Goal: Task Accomplishment & Management: Use online tool/utility

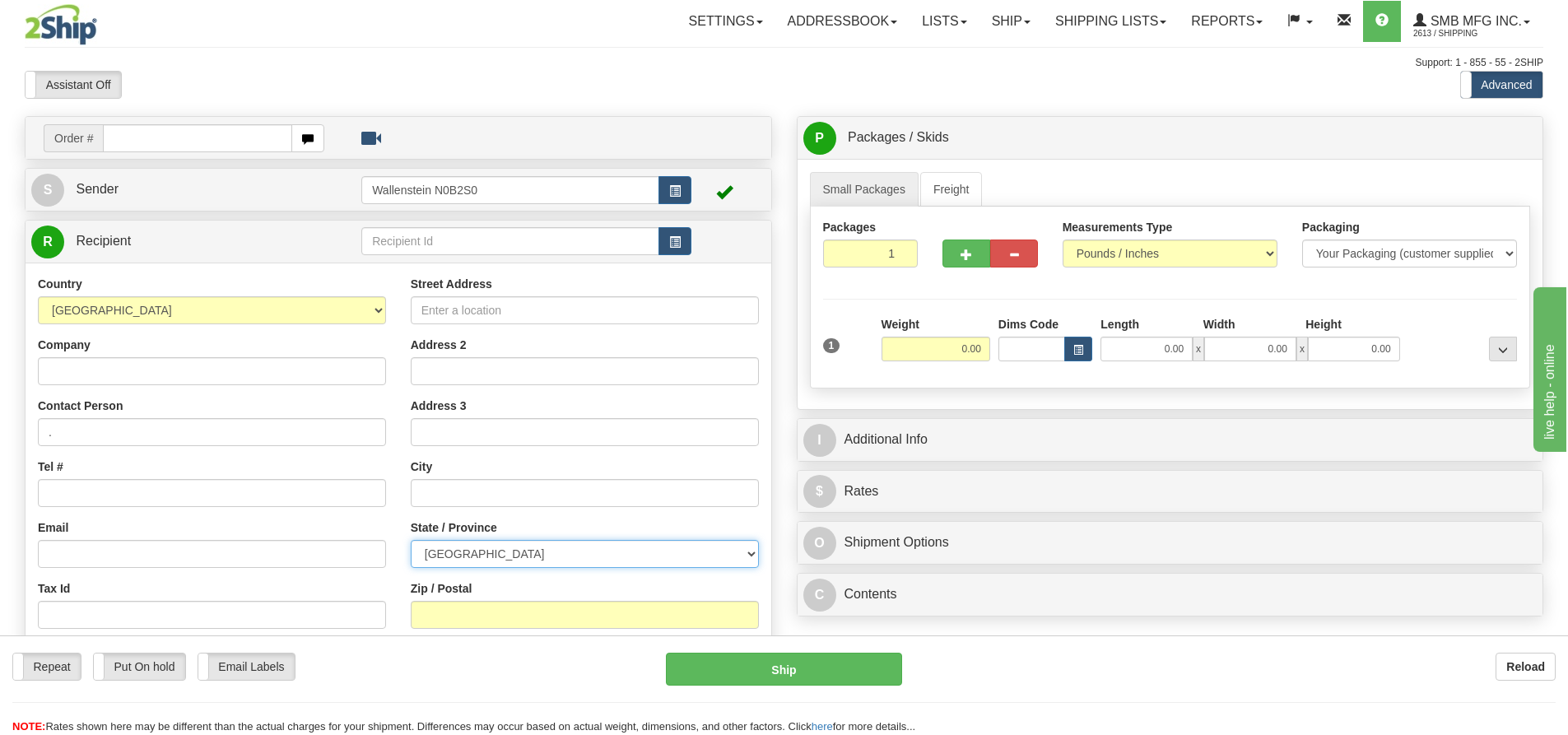
click at [539, 550] on select "[GEOGRAPHIC_DATA] [GEOGRAPHIC_DATA] [GEOGRAPHIC_DATA] [GEOGRAPHIC_DATA] [GEOGRA…" at bounding box center [585, 554] width 349 height 28
select select "ON"
click at [411, 541] on select "[GEOGRAPHIC_DATA] [GEOGRAPHIC_DATA] [GEOGRAPHIC_DATA] [GEOGRAPHIC_DATA] [GEOGRA…" at bounding box center [585, 554] width 349 height 28
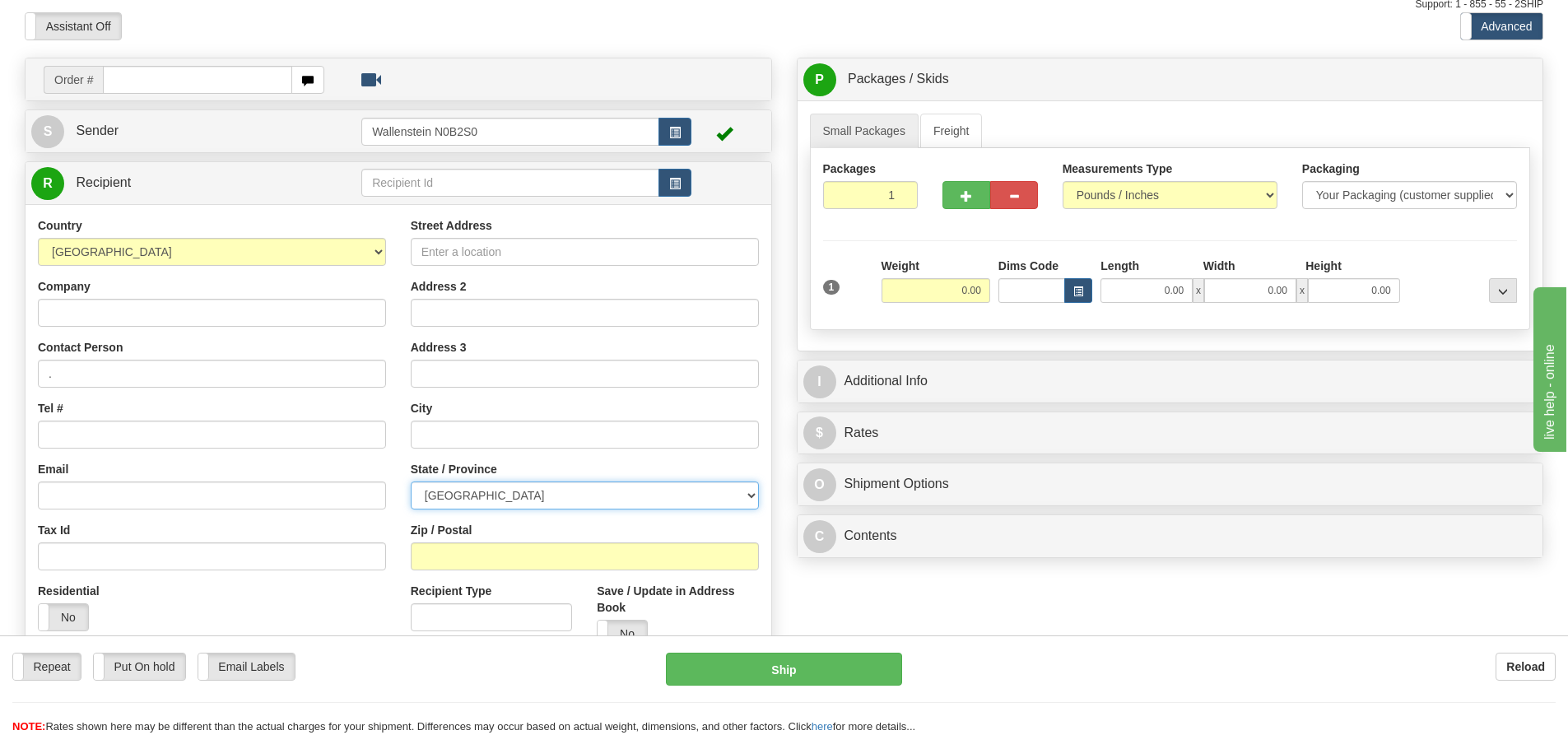
scroll to position [83, 0]
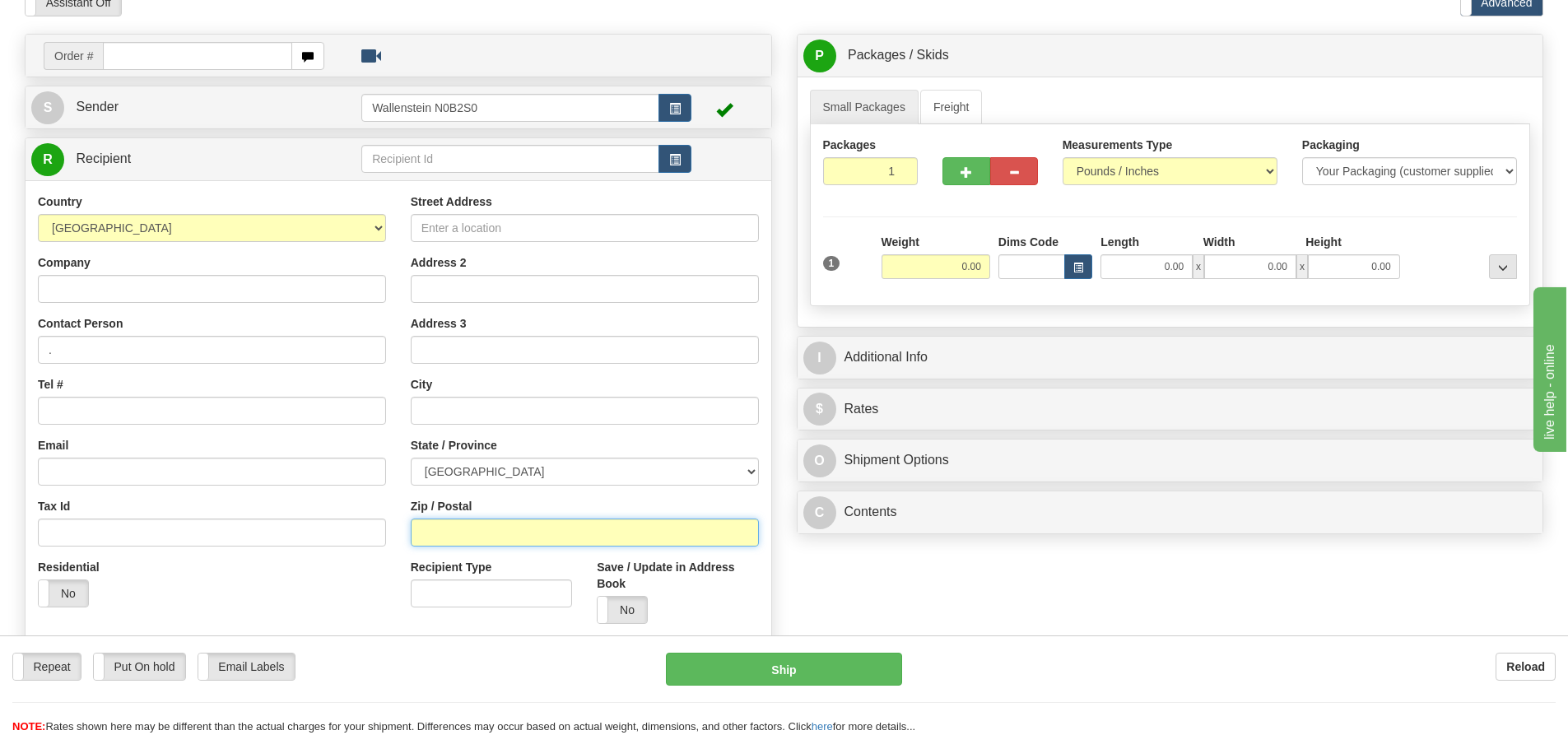
click at [501, 535] on input "Zip / Postal" at bounding box center [585, 532] width 349 height 28
click at [452, 545] on input "Zip / Postal" at bounding box center [585, 532] width 349 height 28
paste input "N5V 4K8"
type input "N5V 4K8"
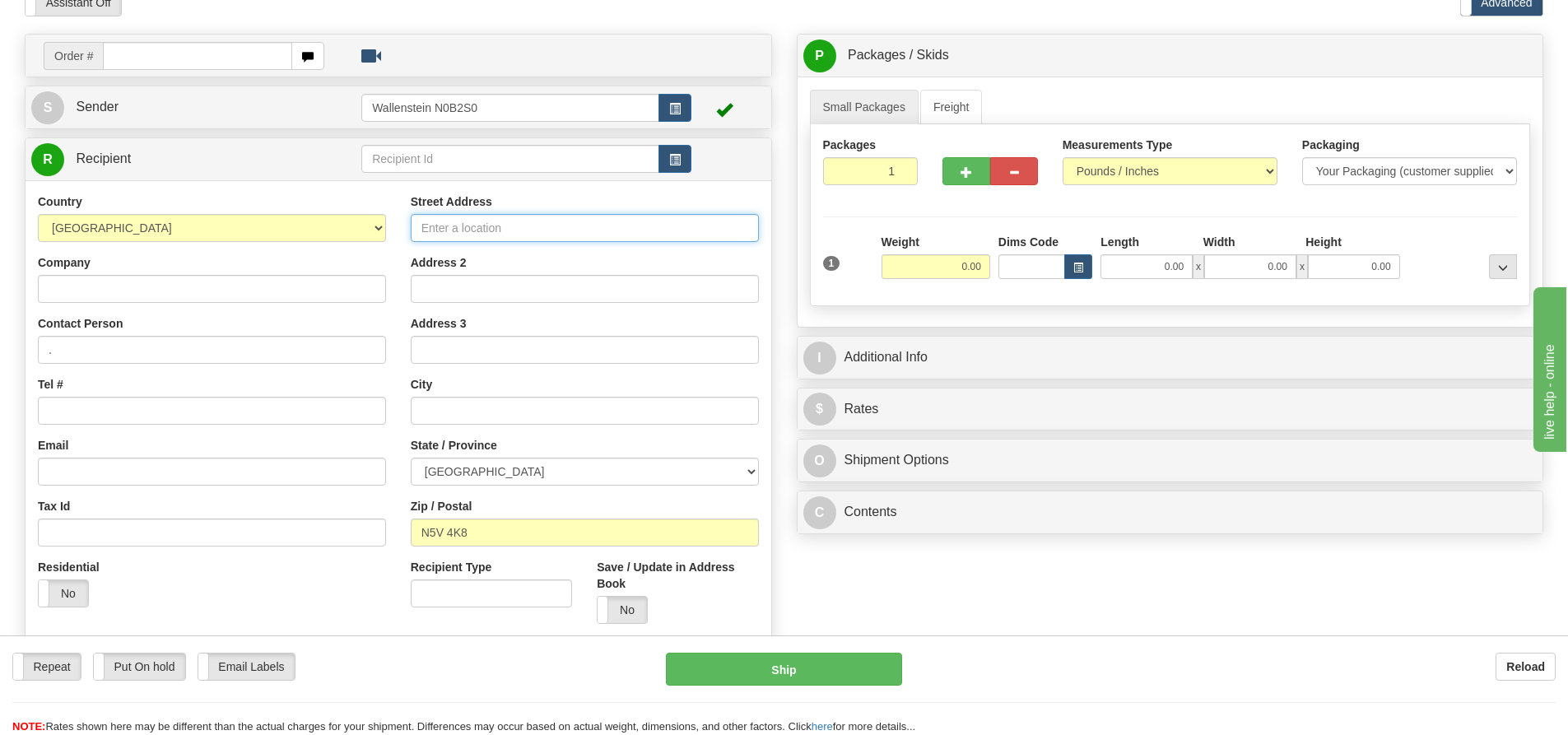
click at [447, 233] on input "Street Address" at bounding box center [585, 228] width 349 height 28
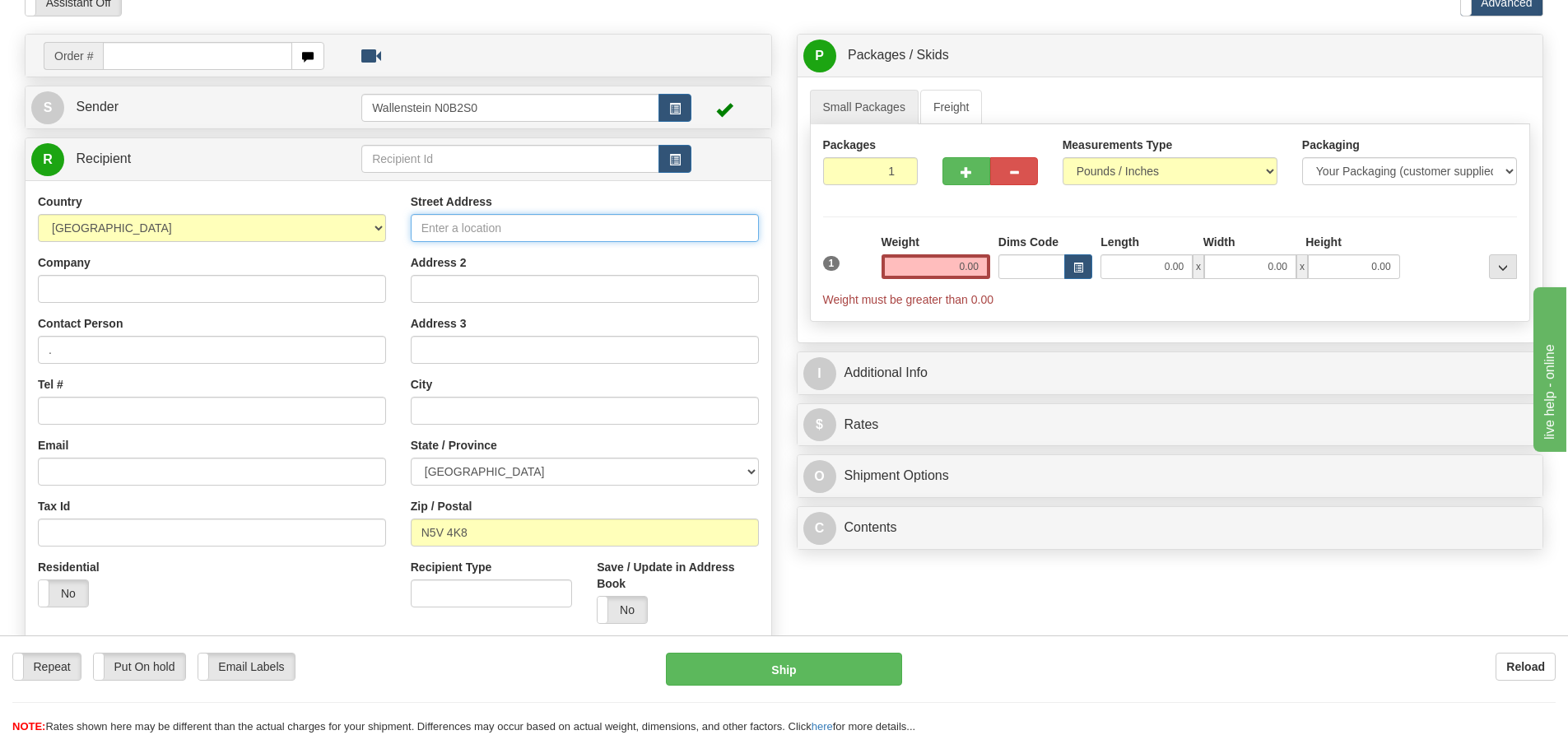
click at [445, 221] on input "Street Address" at bounding box center [585, 228] width 349 height 28
paste input "[STREET_ADDRESS]"
type input "[STREET_ADDRESS]"
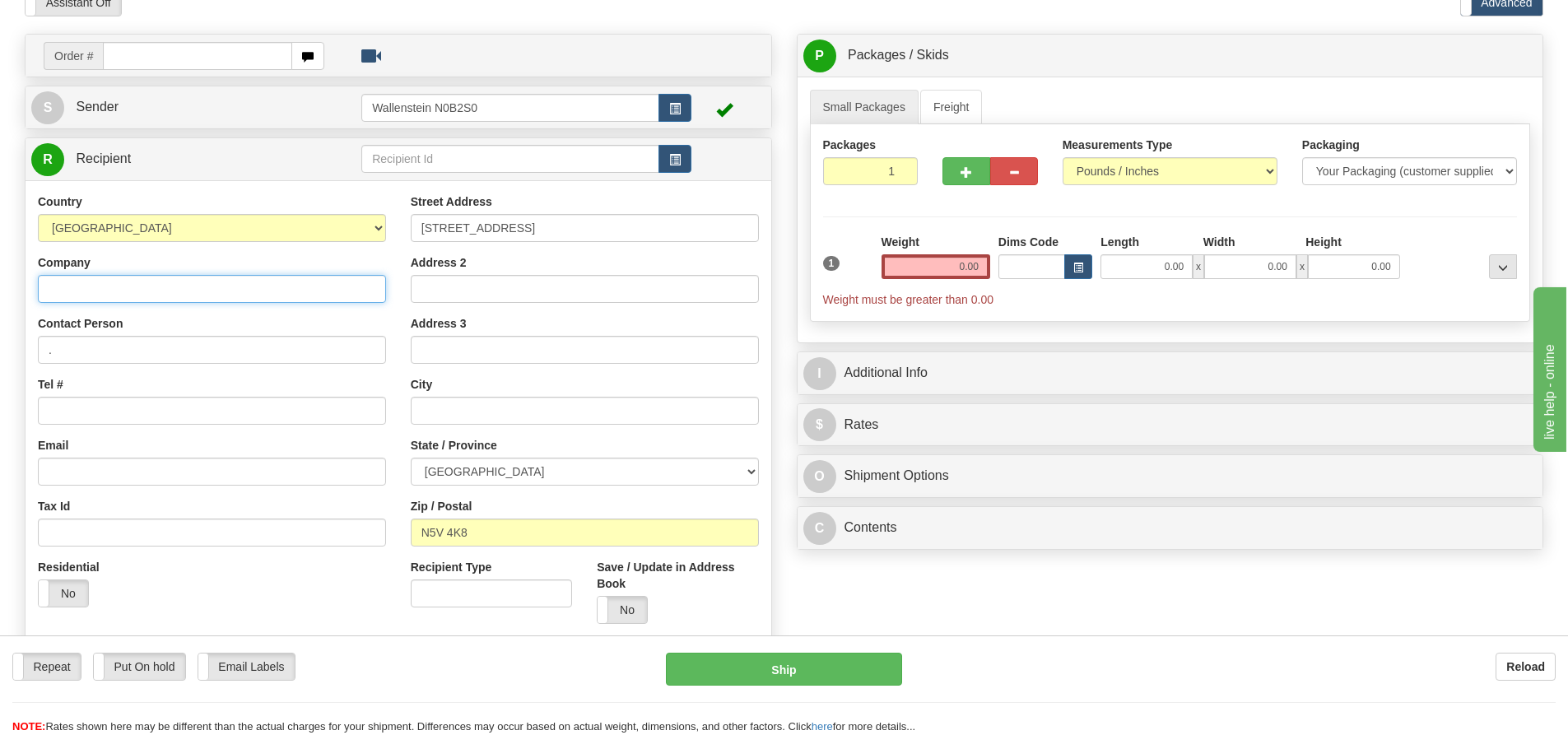
click at [214, 286] on input "Company" at bounding box center [211, 289] width 349 height 28
click at [200, 292] on input "Company" at bounding box center [211, 289] width 349 height 28
paste input "Equals Brewing Company"
type input "Equals Brewing Company"
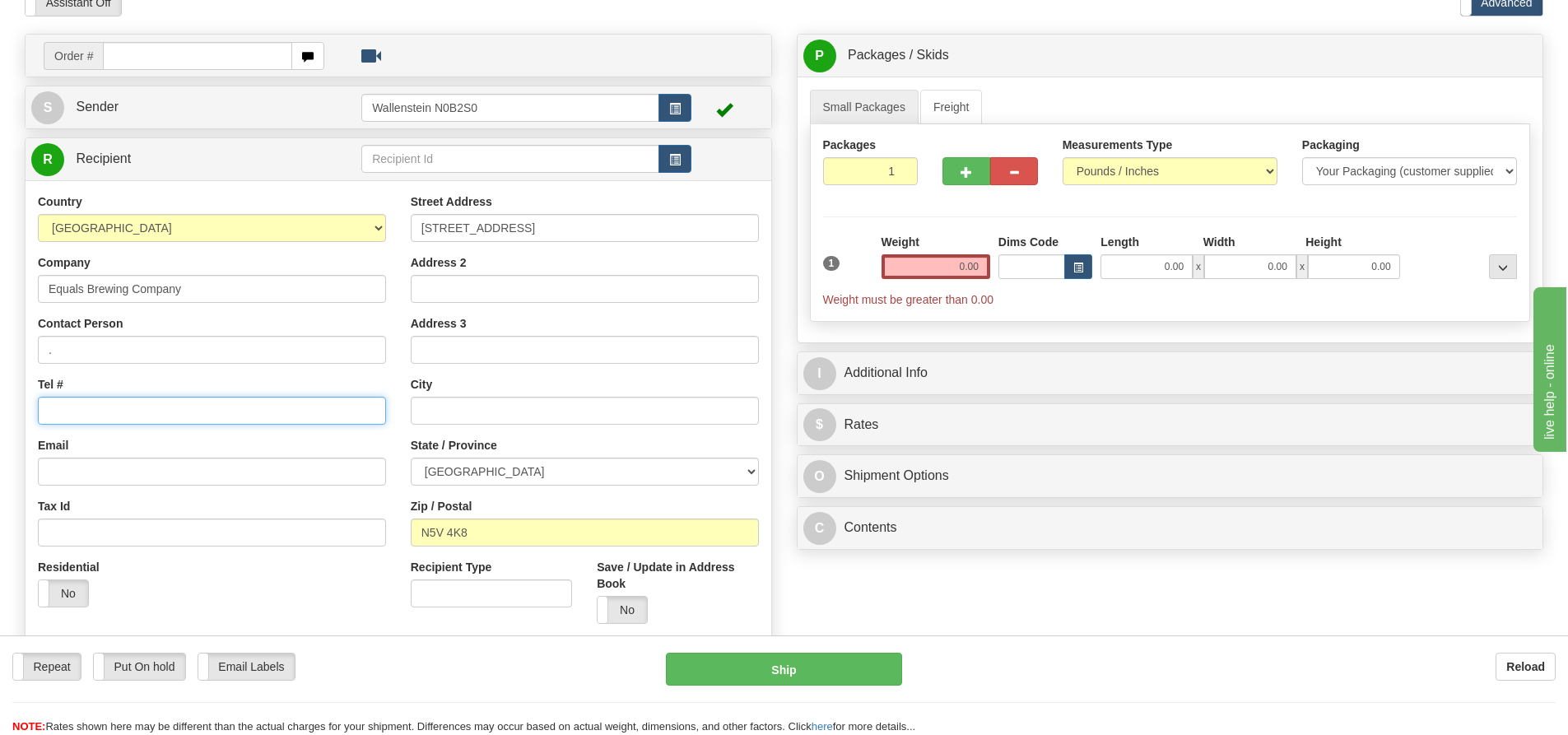
click at [186, 405] on input "Tel #" at bounding box center [211, 411] width 349 height 28
paste input "[PHONE_NUMBER]"
type input "[PHONE_NUMBER]"
click at [932, 262] on input "0.00" at bounding box center [935, 266] width 108 height 25
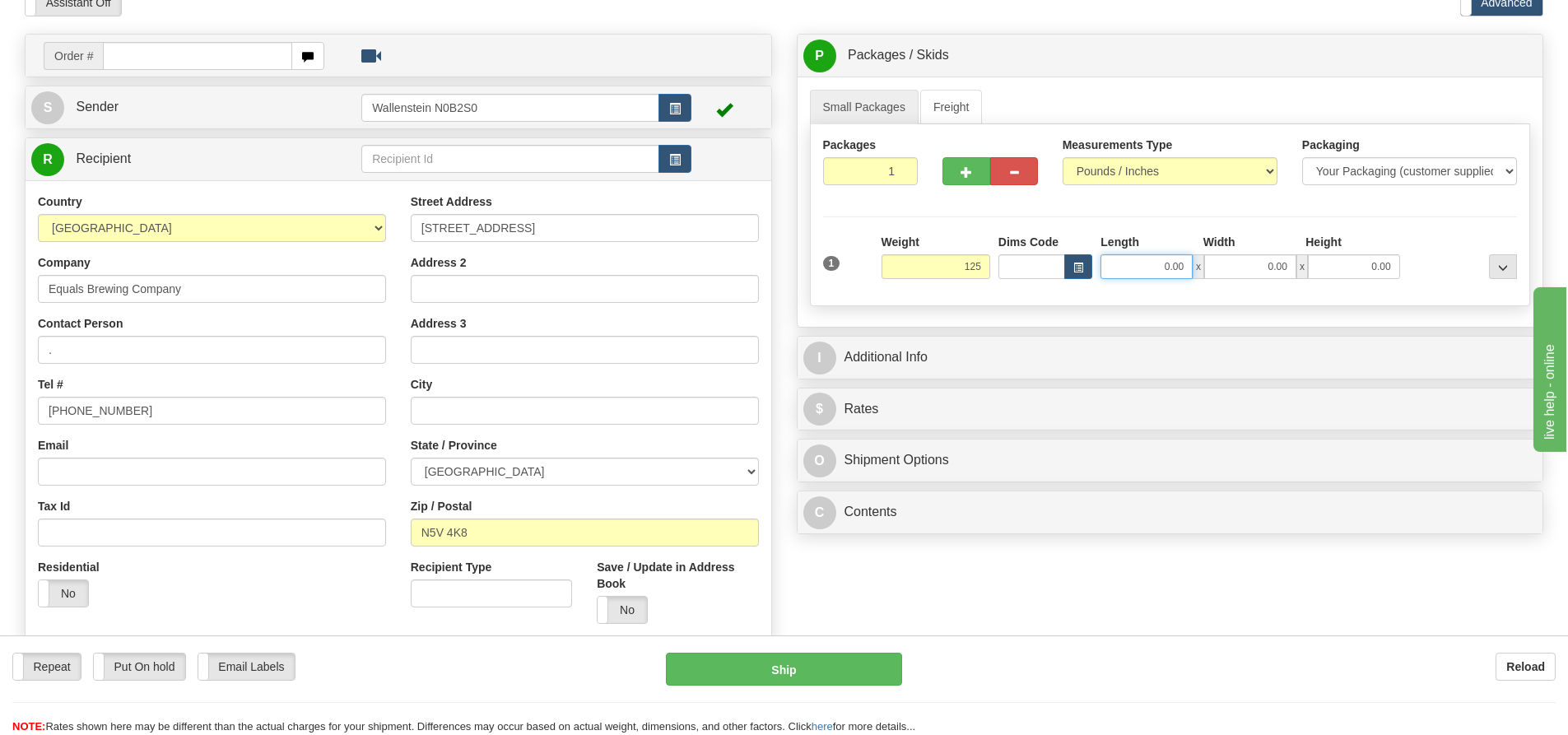
type input "125.00"
click at [1156, 261] on input "0.00" at bounding box center [1146, 266] width 92 height 25
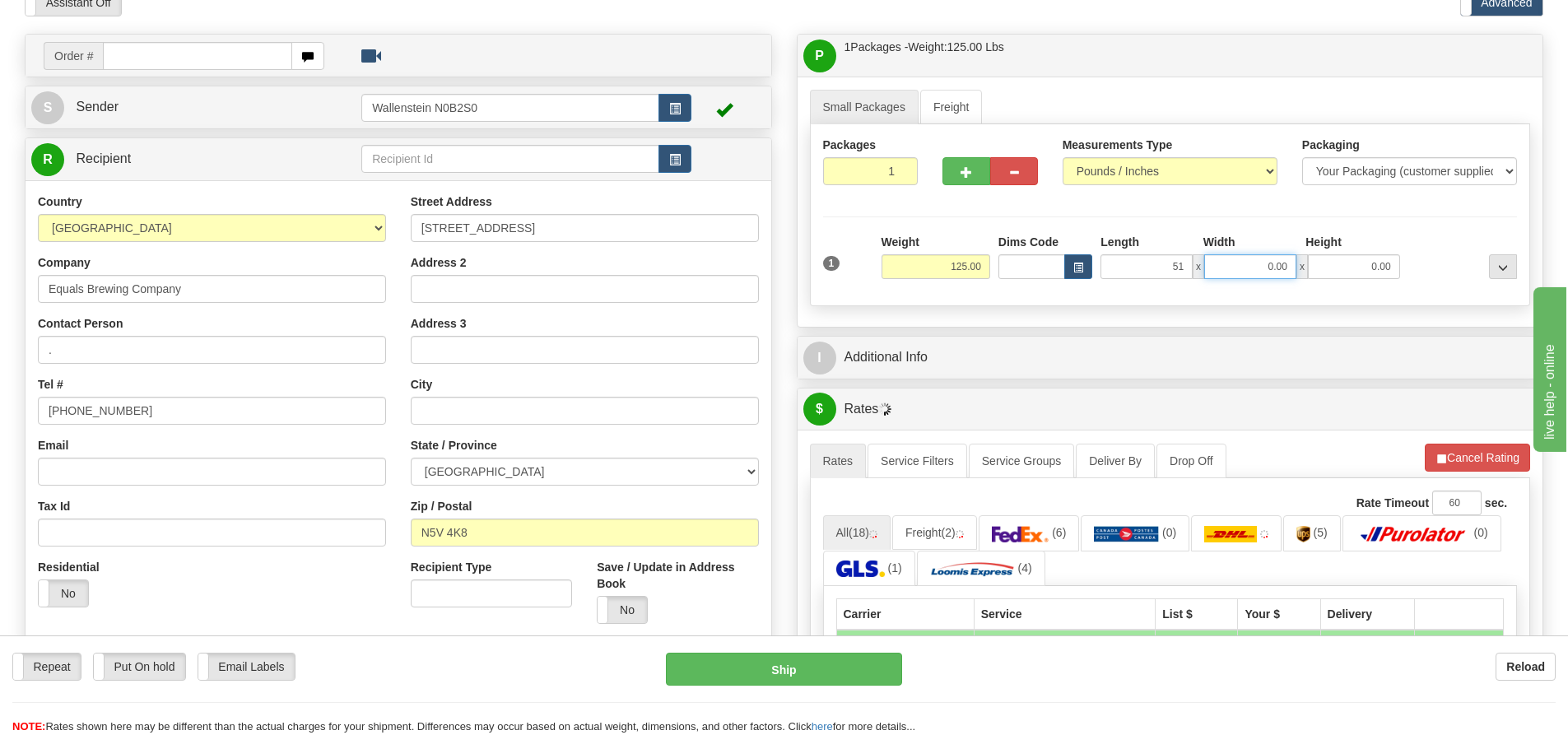
type input "51.00"
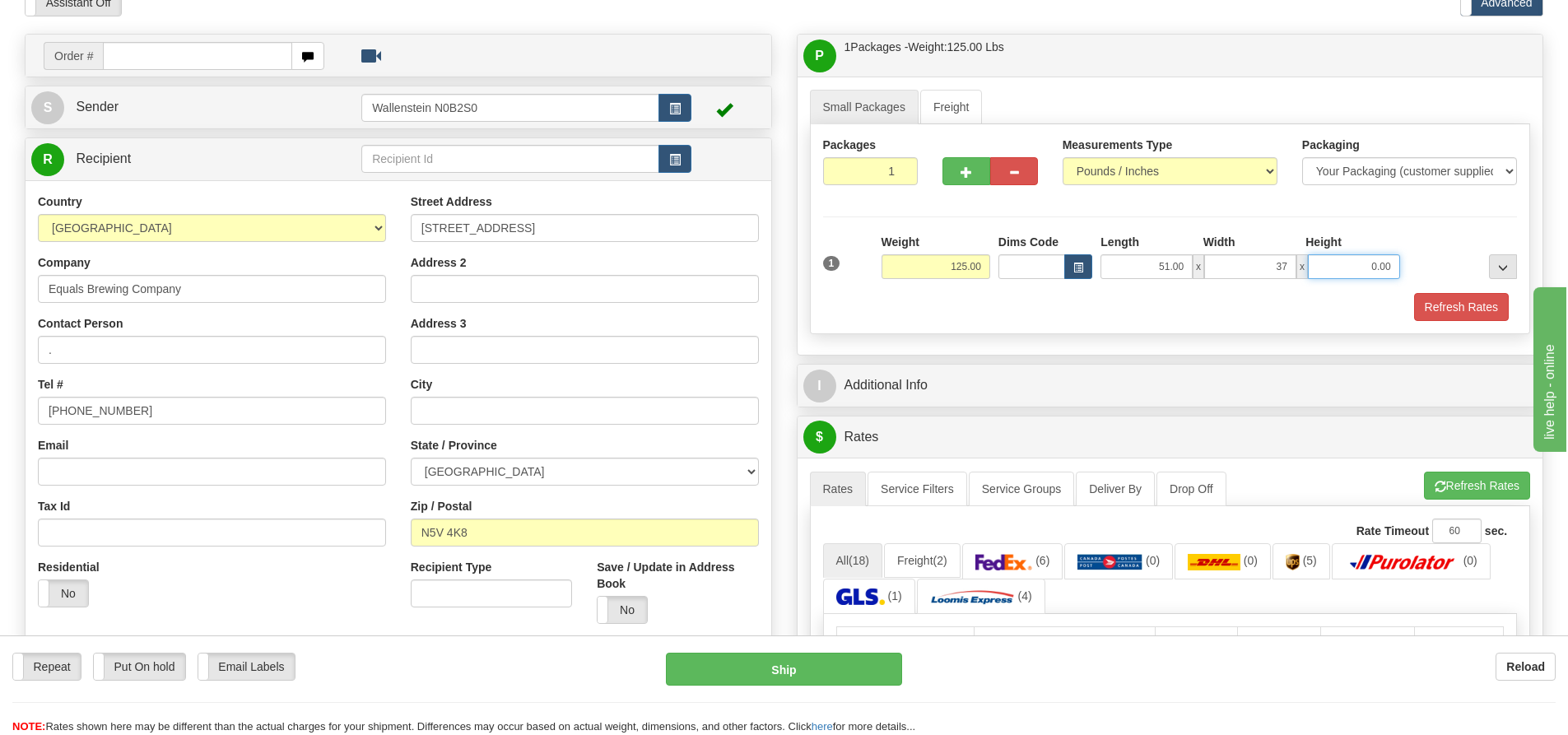
type input "37.00"
type input "17.00"
click at [1431, 315] on button "Refresh Rates" at bounding box center [1461, 307] width 95 height 28
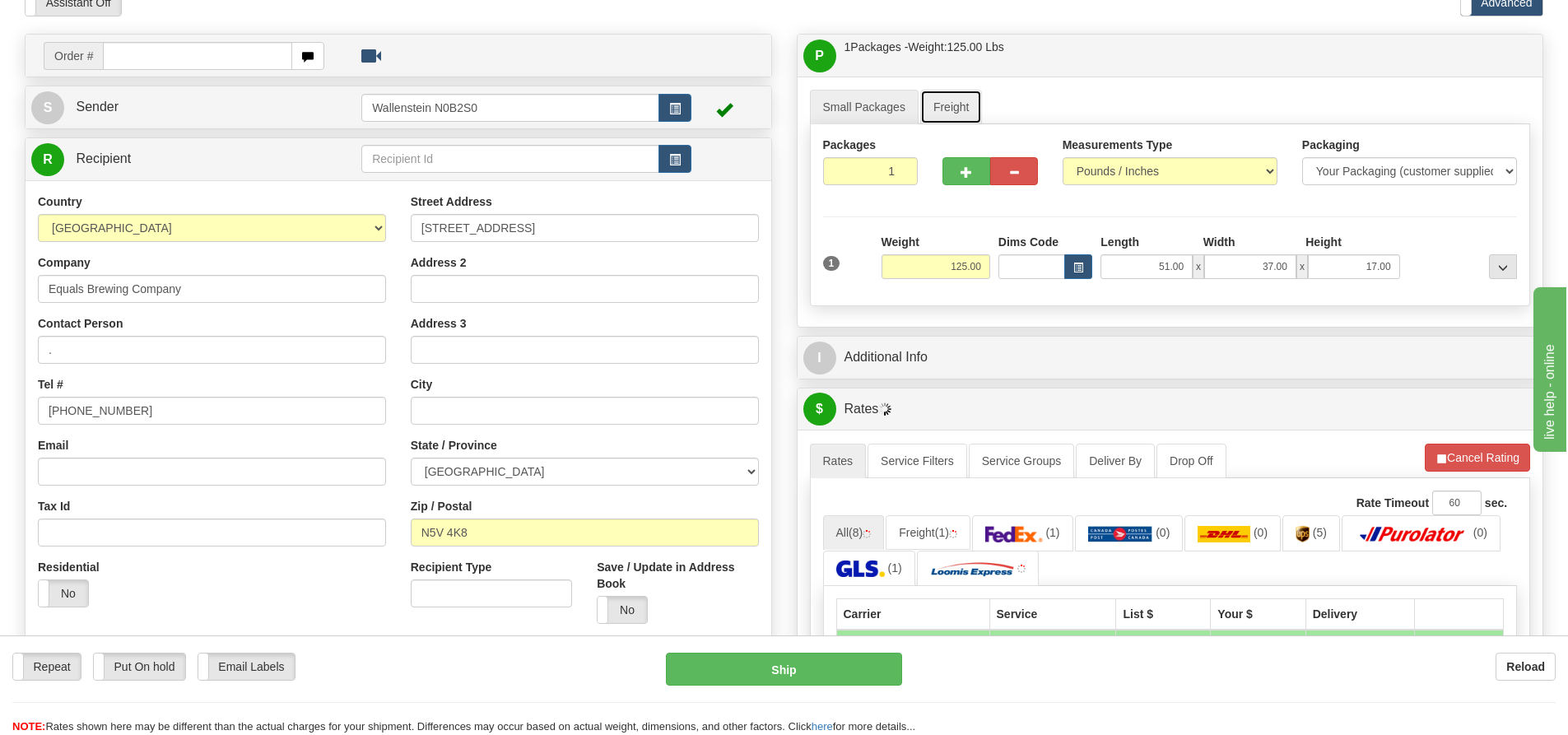
click at [940, 100] on link "Freight" at bounding box center [951, 107] width 62 height 35
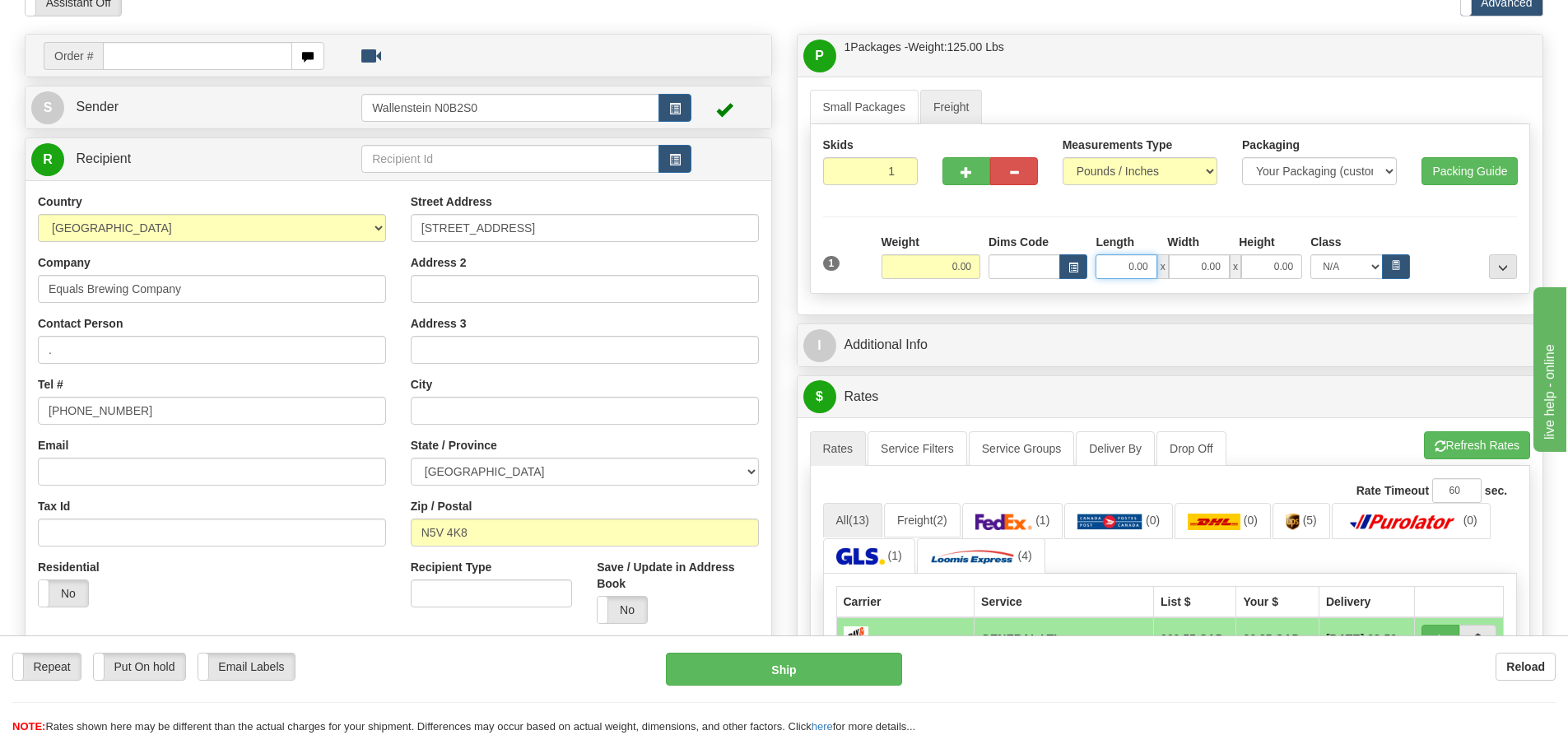
click at [1124, 264] on input "0.00" at bounding box center [1125, 266] width 61 height 25
type input "0.00"
click at [942, 273] on input "0.00" at bounding box center [931, 266] width 99 height 25
type input "125.00"
click at [1139, 270] on input "0.00" at bounding box center [1125, 266] width 61 height 25
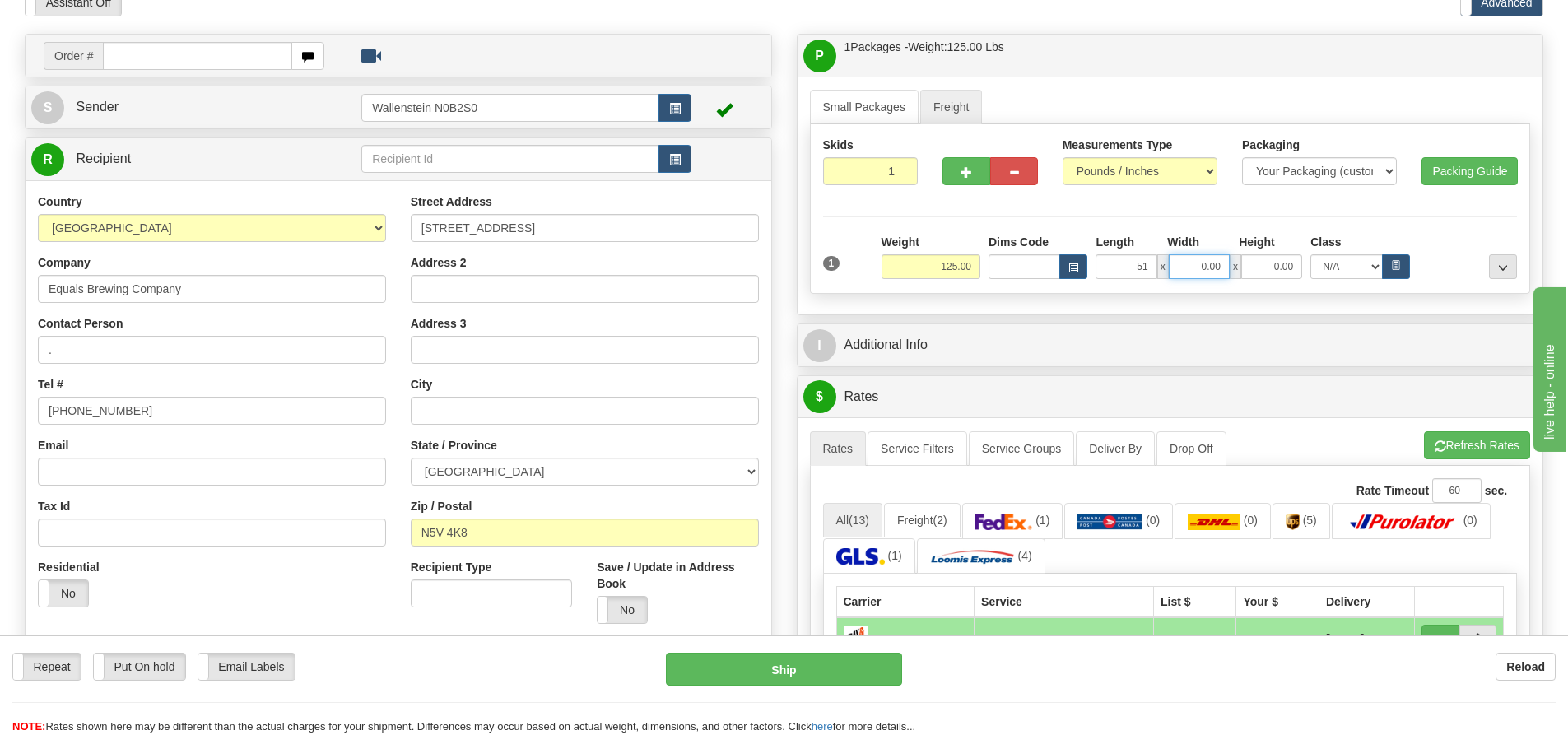
type input "51.00"
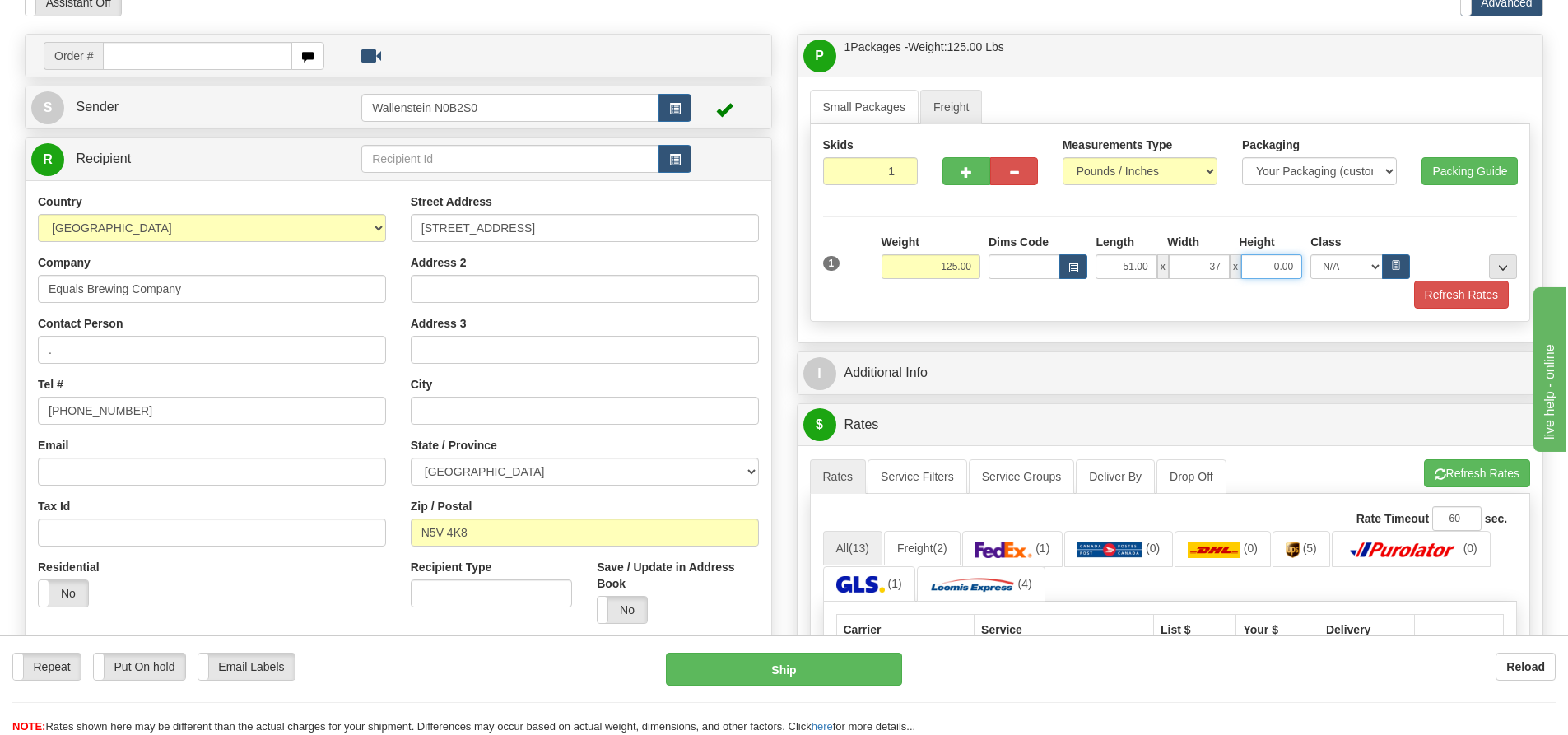
type input "37.00"
type input "17.00"
click at [1429, 287] on button "Refresh Rates" at bounding box center [1461, 294] width 95 height 28
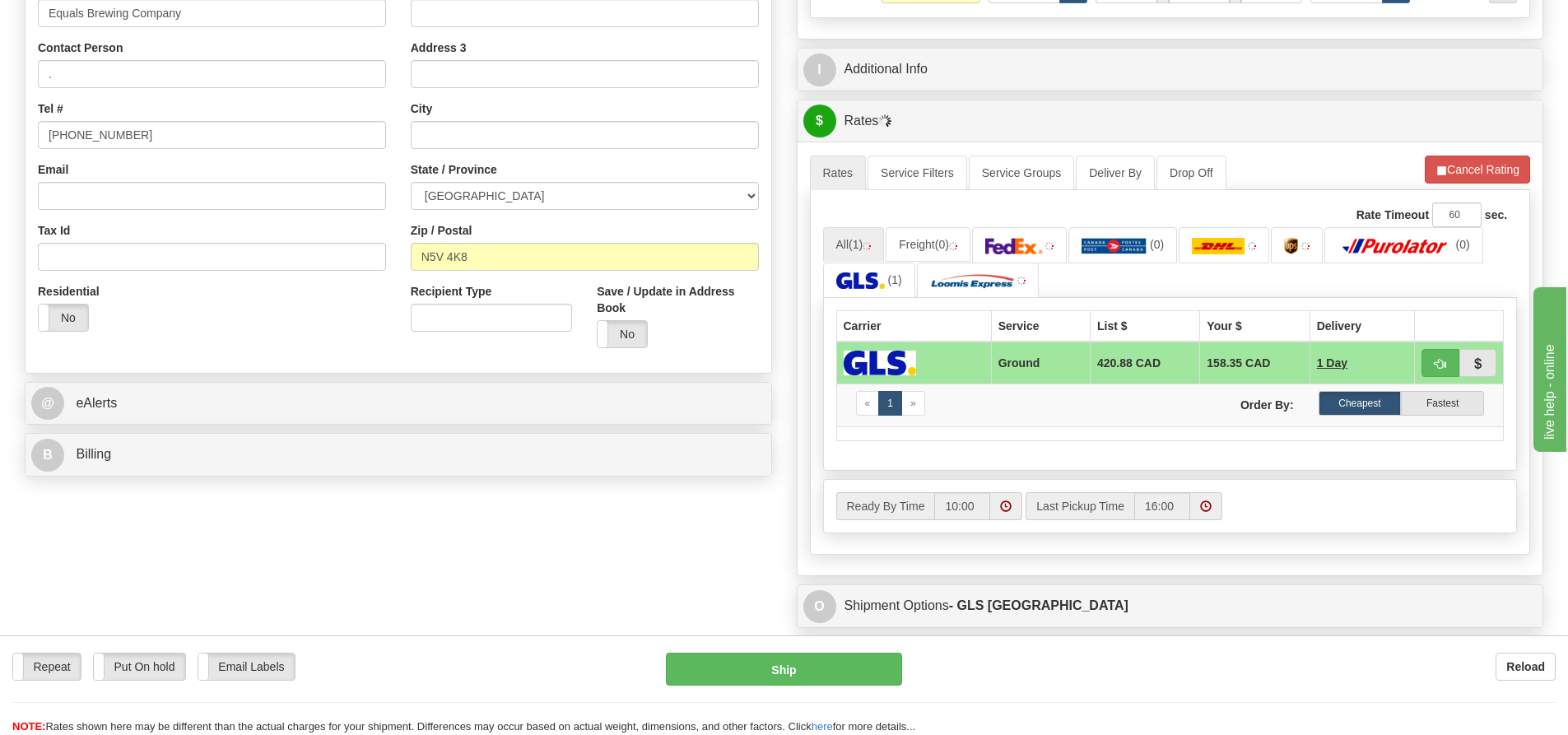
scroll to position [412, 0]
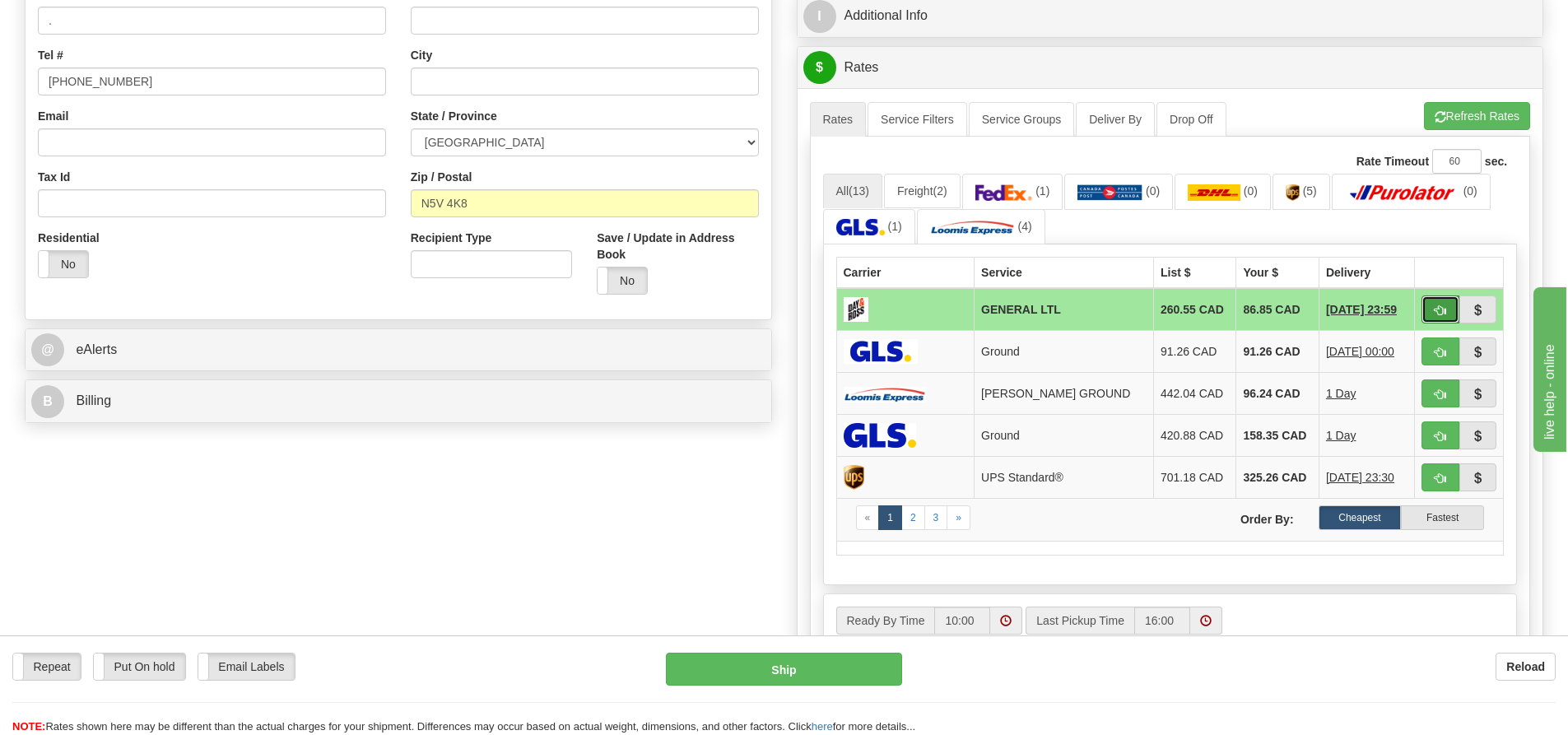
click at [1442, 307] on span "button" at bounding box center [1440, 310] width 12 height 11
type input "GL"
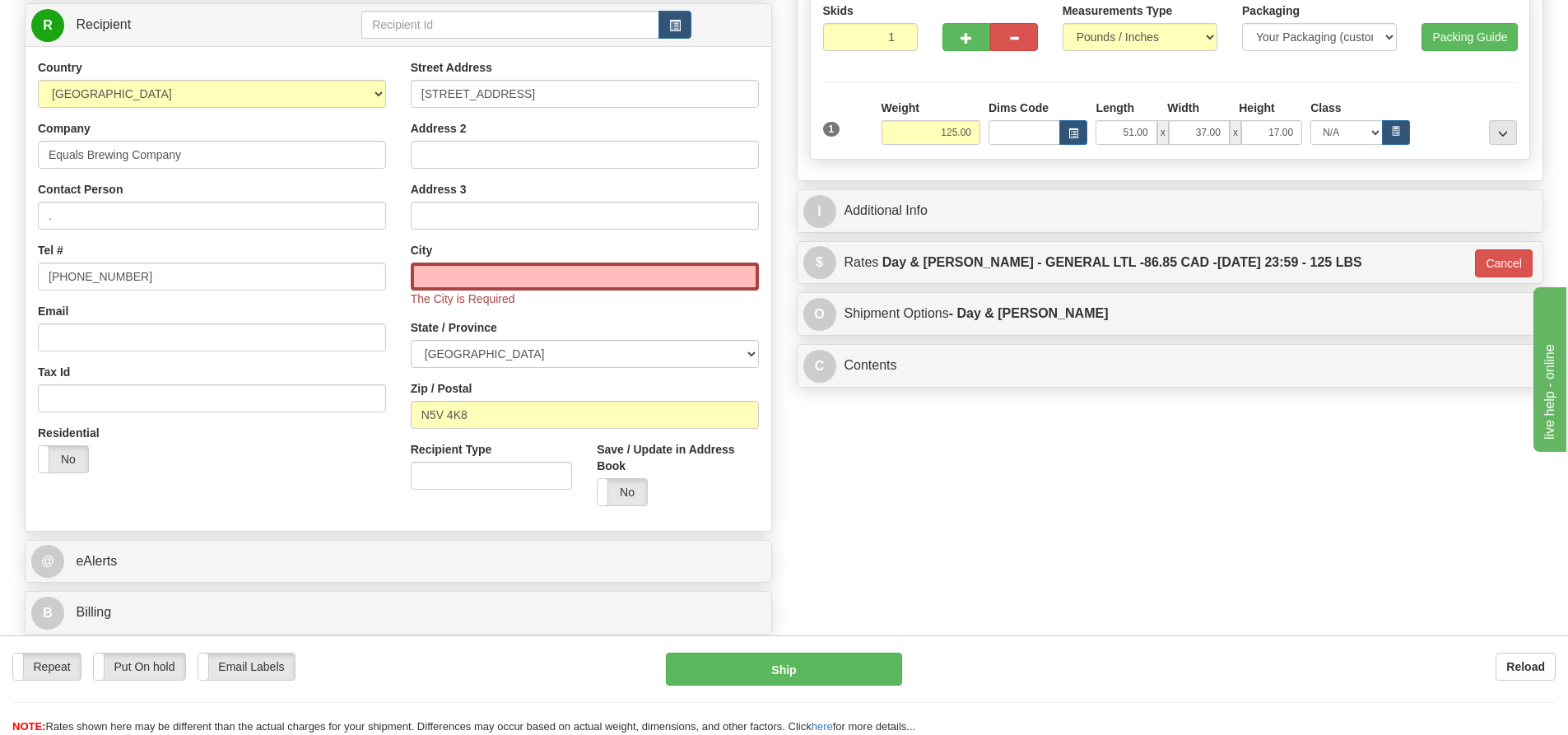
scroll to position [165, 0]
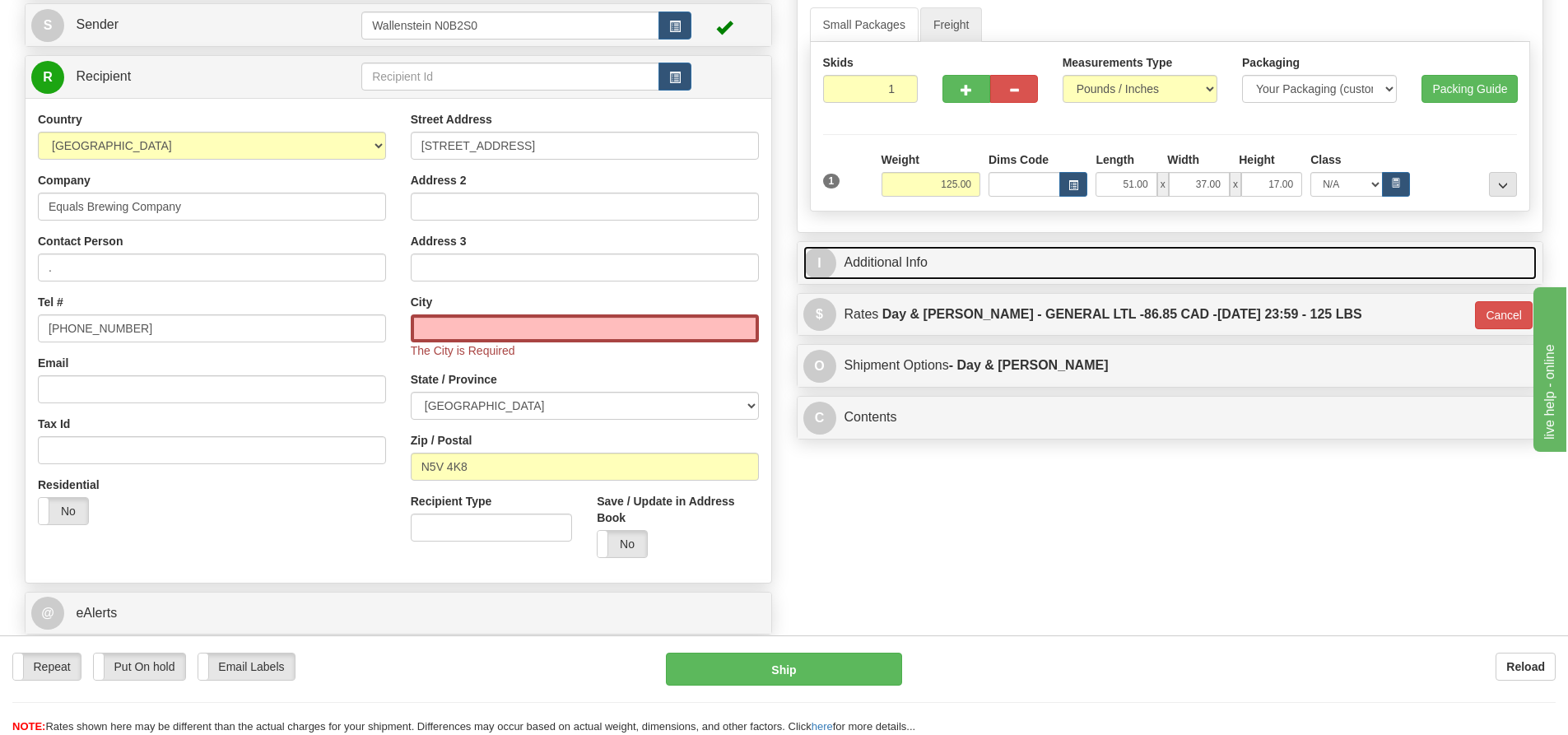
click at [1010, 270] on link "I Additional Info" at bounding box center [1170, 263] width 734 height 34
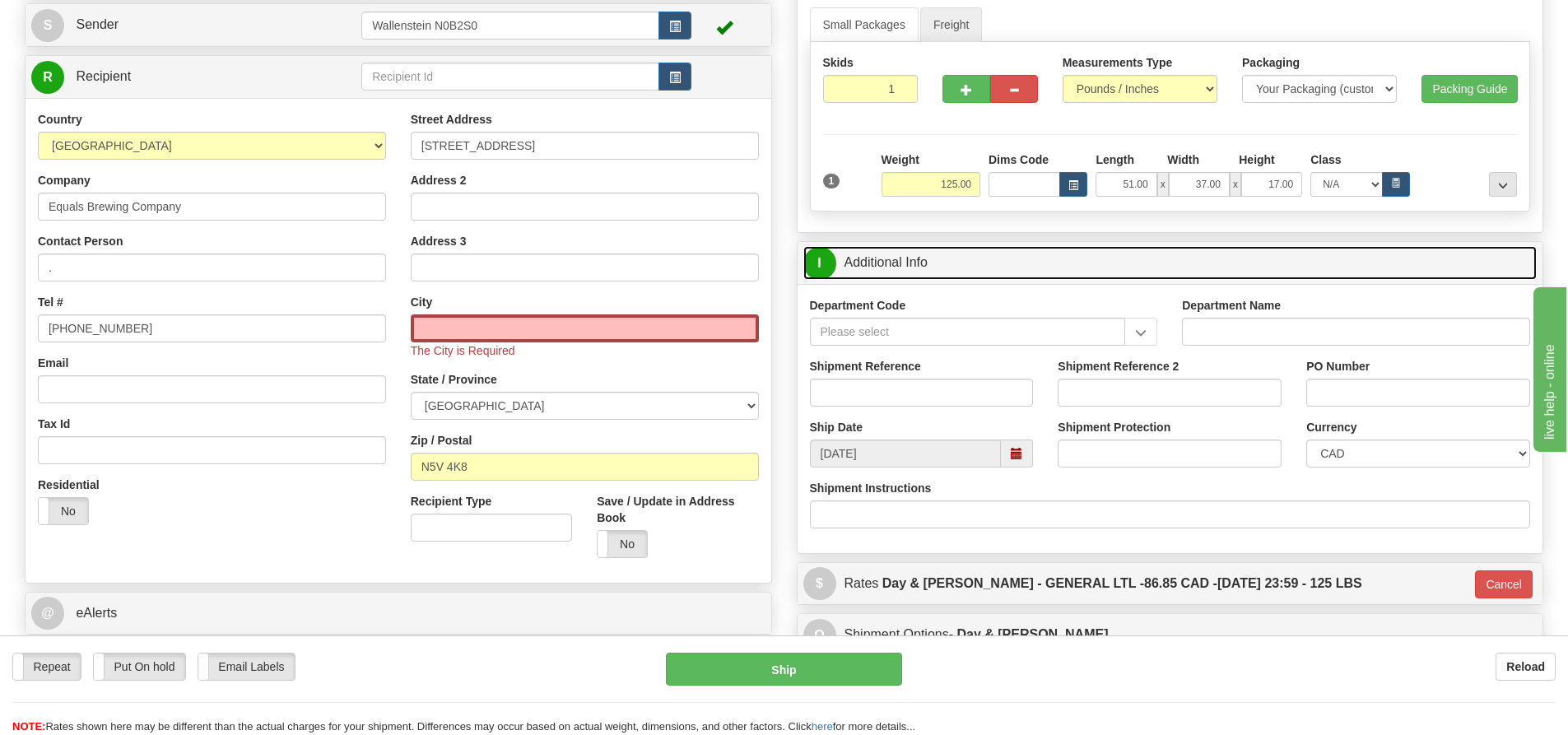
click at [1010, 270] on link "I Additional Info" at bounding box center [1170, 263] width 734 height 34
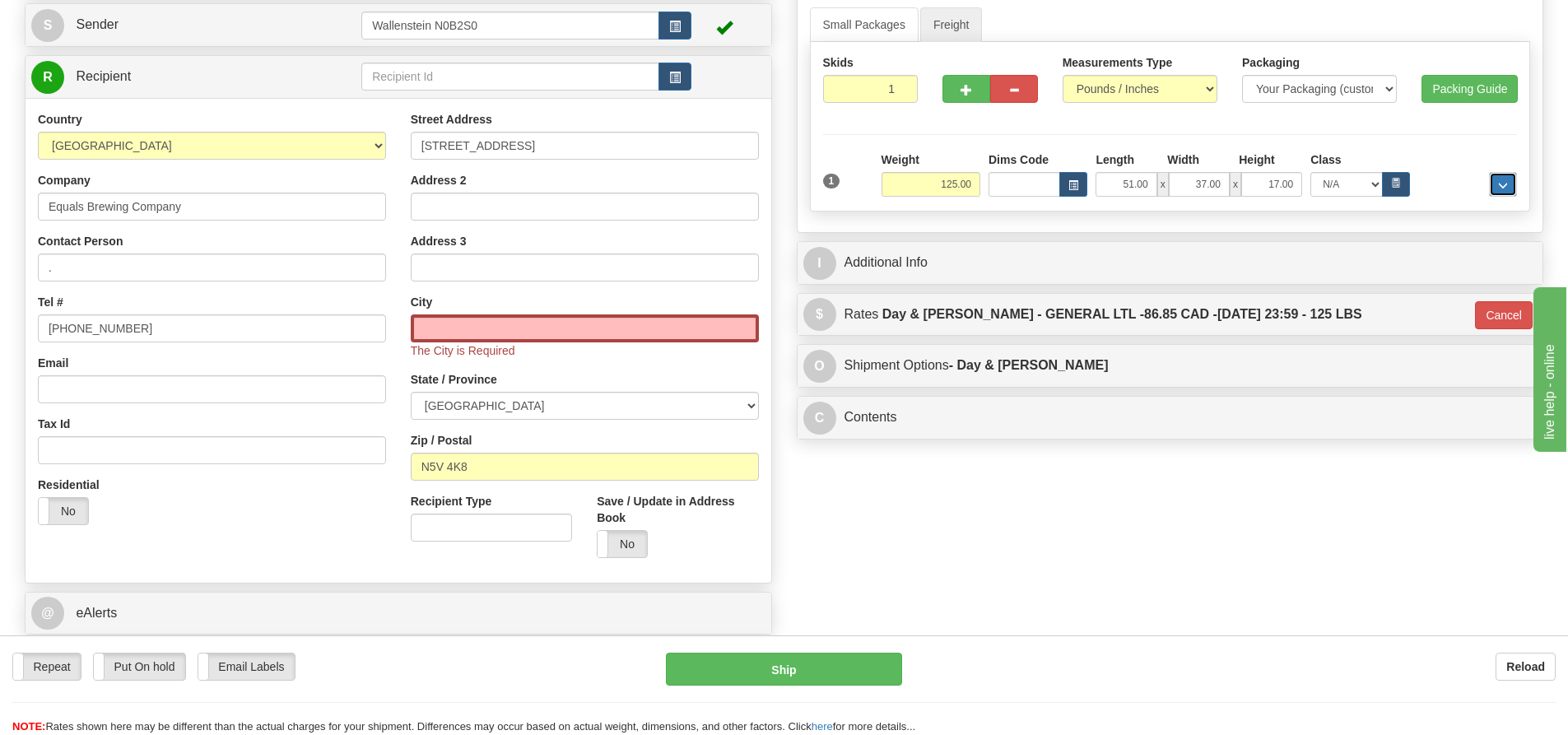
click at [1511, 188] on button "..." at bounding box center [1502, 184] width 28 height 25
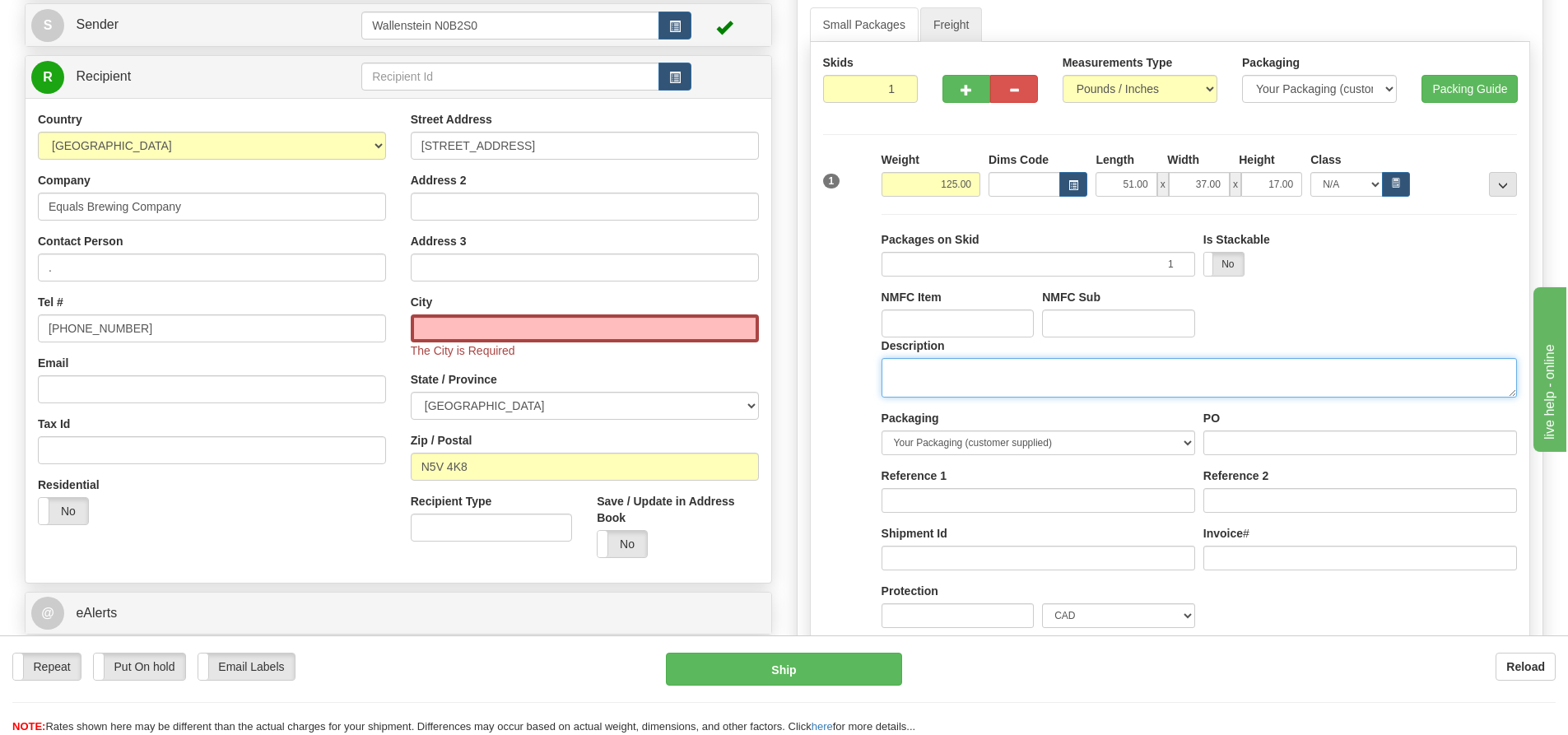
click at [1052, 389] on textarea "Description" at bounding box center [1199, 378] width 636 height 39
type textarea "Farm Supply"
click at [638, 315] on input "text" at bounding box center [585, 328] width 349 height 28
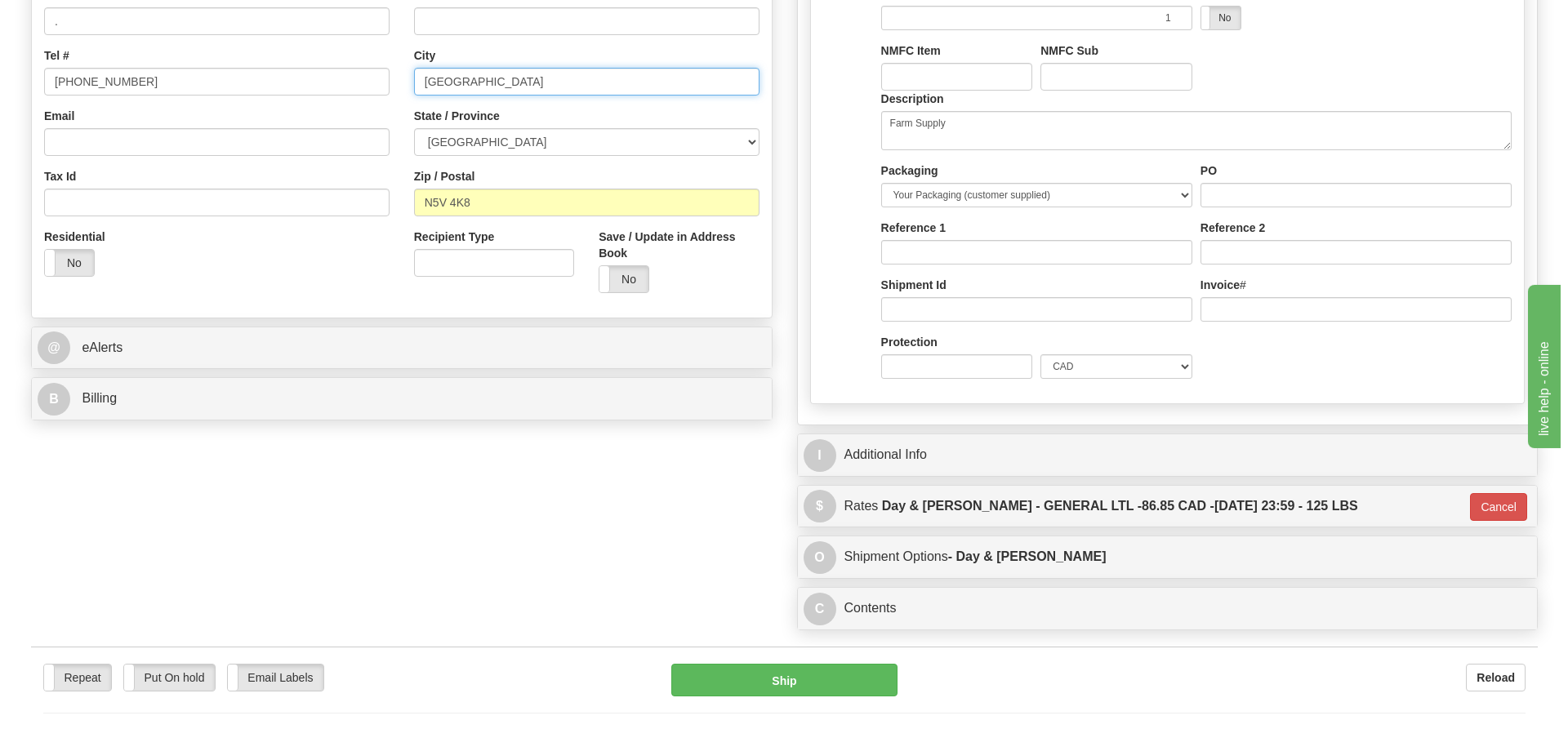
scroll to position [490, 0]
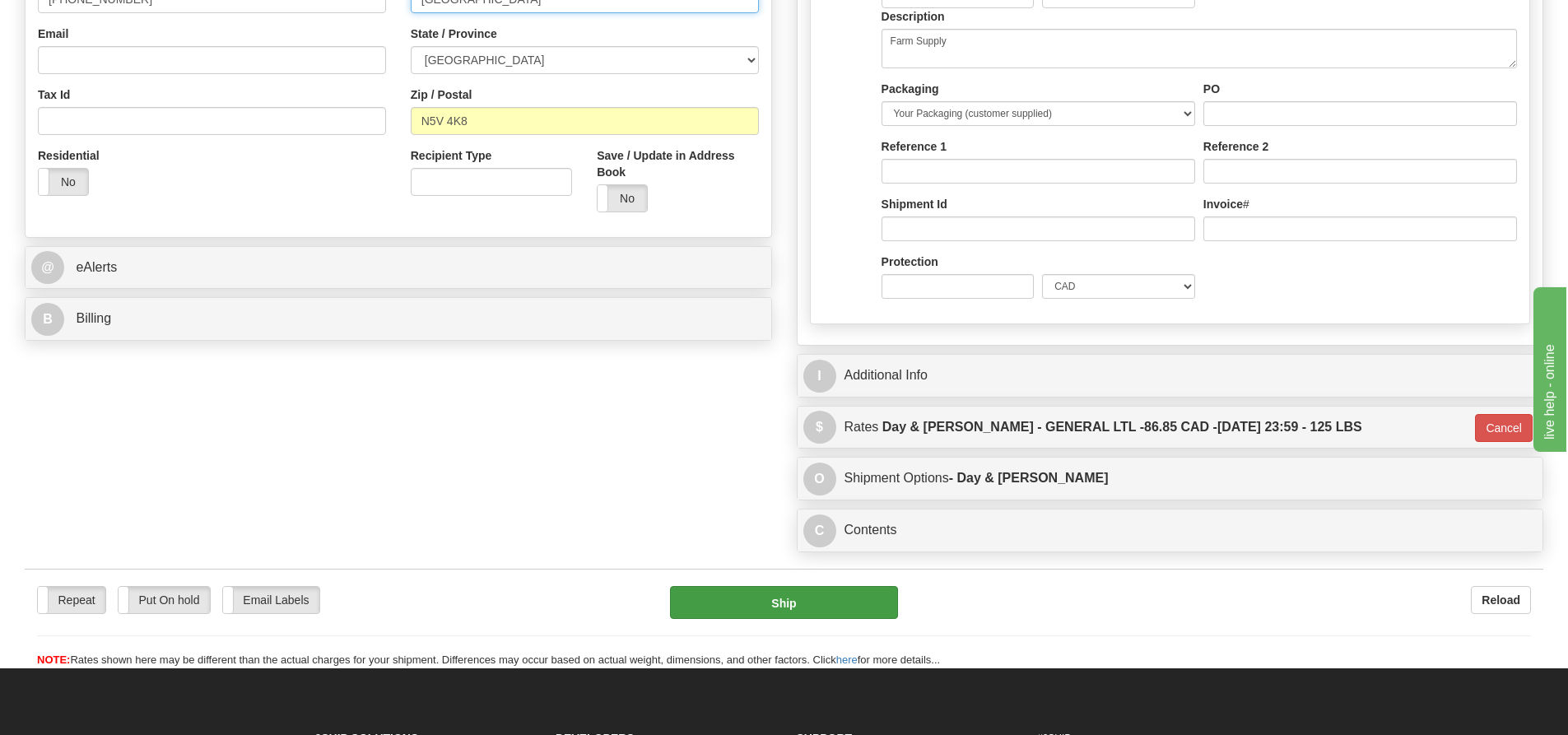
type input "[GEOGRAPHIC_DATA]"
click at [785, 604] on button "Ship" at bounding box center [784, 603] width 228 height 33
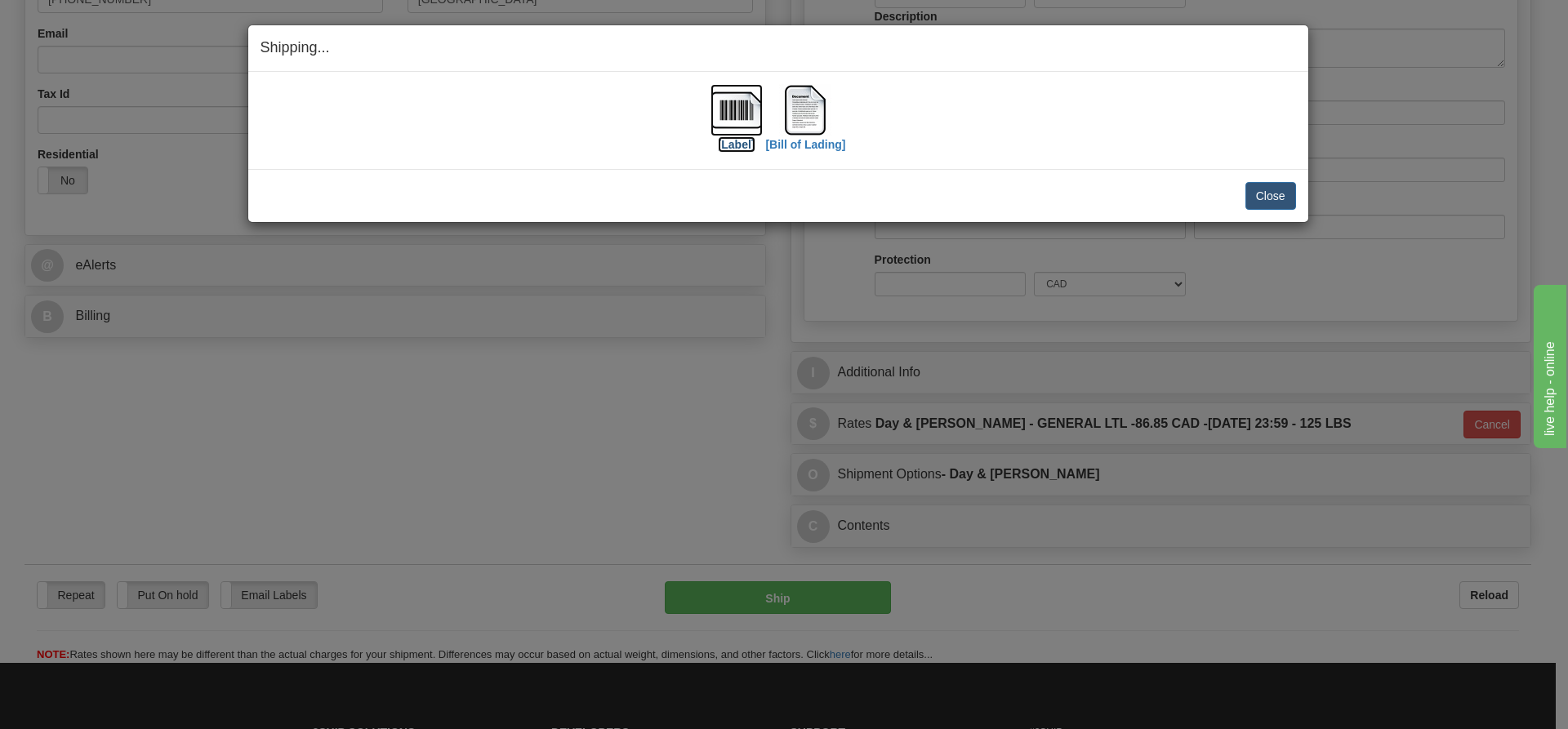
click at [724, 145] on label "[Label]" at bounding box center [737, 144] width 37 height 16
click at [793, 136] on label "[Bill of Lading]" at bounding box center [805, 144] width 80 height 16
